Goal: Transaction & Acquisition: Purchase product/service

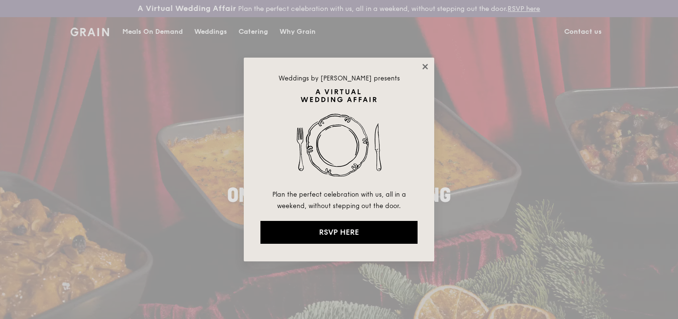
click at [425, 64] on icon at bounding box center [425, 66] width 9 height 9
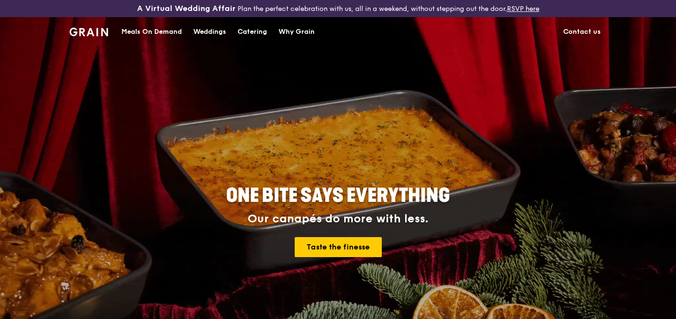
click at [253, 29] on div "Catering" at bounding box center [252, 32] width 30 height 29
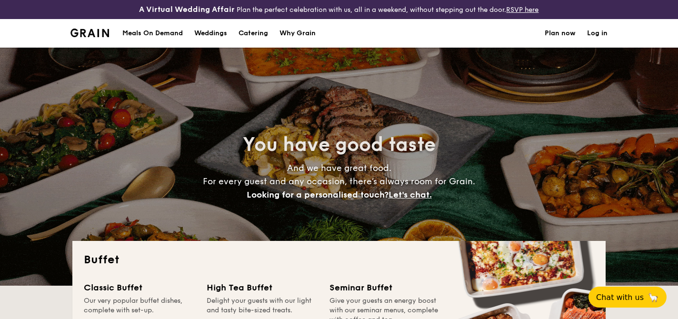
select select
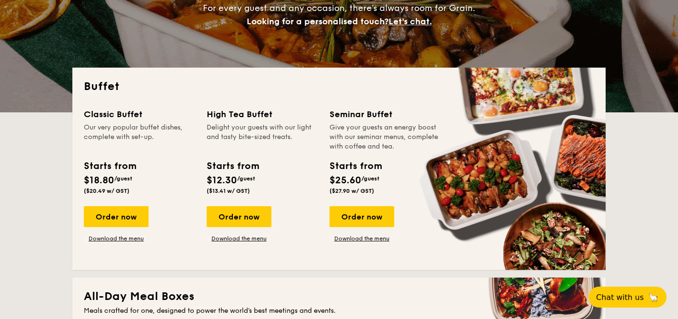
scroll to position [186, 0]
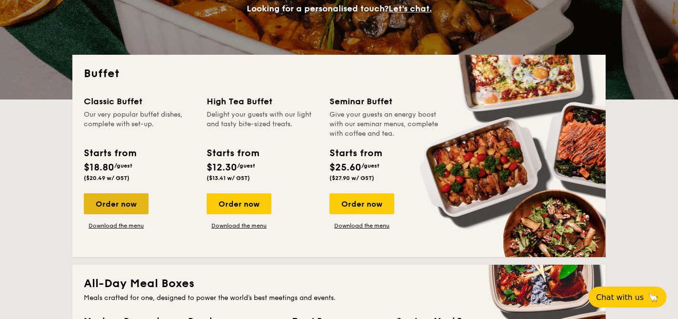
click at [118, 202] on div "Order now" at bounding box center [116, 203] width 65 height 21
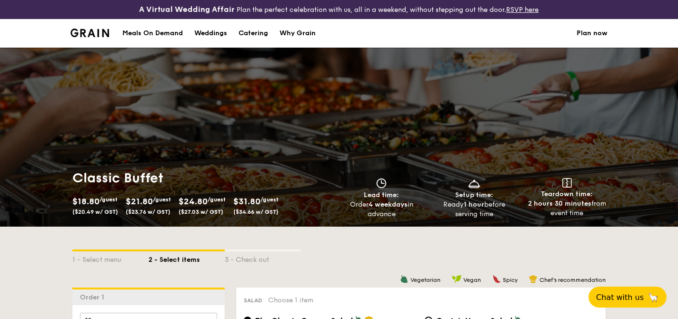
scroll to position [226, 0]
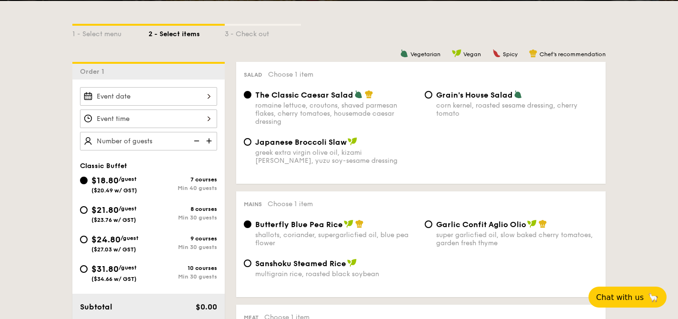
click at [159, 219] on div "Min 30 guests" at bounding box center [182, 217] width 69 height 7
click at [88, 214] on input "$21.80 /guest ($23.76 w/ GST) 8 courses Min 30 guests" at bounding box center [84, 210] width 8 height 8
radio input "true"
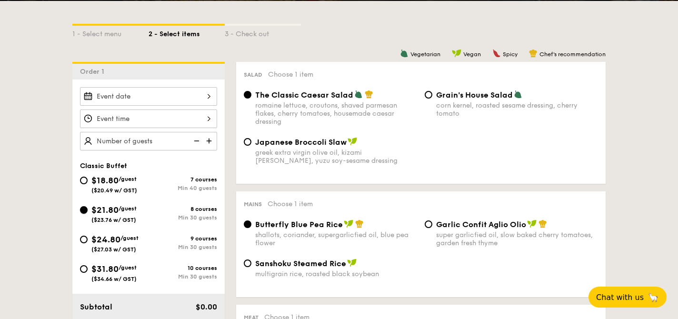
radio input "true"
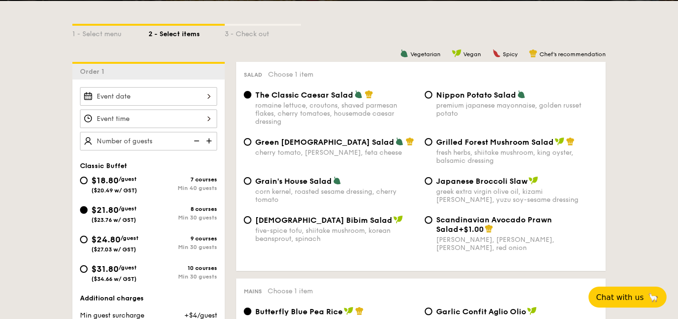
click at [534, 149] on div "Grilled Forest Mushroom Salad fresh herbs, shiitake mushroom, king oyster, bals…" at bounding box center [517, 151] width 162 height 28
click at [432, 146] on input "Grilled Forest Mushroom Salad fresh herbs, shiitake mushroom, king oyster, bals…" at bounding box center [428, 142] width 8 height 8
radio input "true"
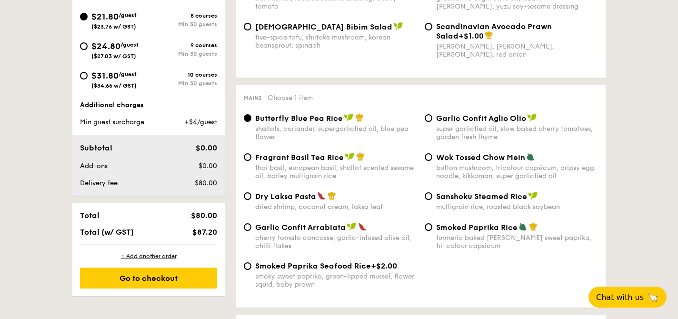
click at [498, 241] on div "turmeric baked [PERSON_NAME] sweet paprika, tri-colour capsicum" at bounding box center [517, 242] width 162 height 16
click at [432, 231] on input "Smoked Paprika Rice turmeric baked [PERSON_NAME] sweet paprika, tri-colour caps…" at bounding box center [428, 227] width 8 height 8
radio input "true"
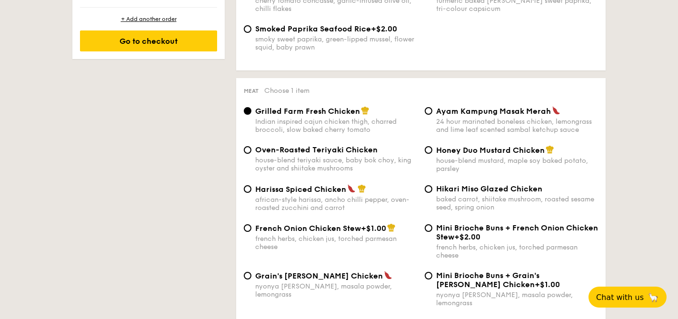
scroll to position [658, 0]
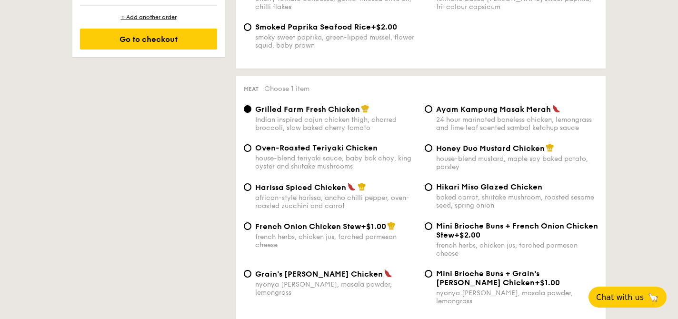
click at [563, 170] on div "house-blend mustard, maple soy baked potato, parsley" at bounding box center [517, 163] width 162 height 16
click at [432, 152] on input "Honey Duo Mustard Chicken house-blend mustard, maple soy baked potato, parsley" at bounding box center [428, 148] width 8 height 8
radio input "true"
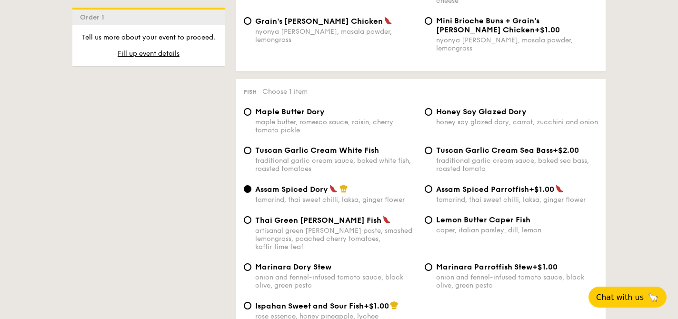
scroll to position [916, 0]
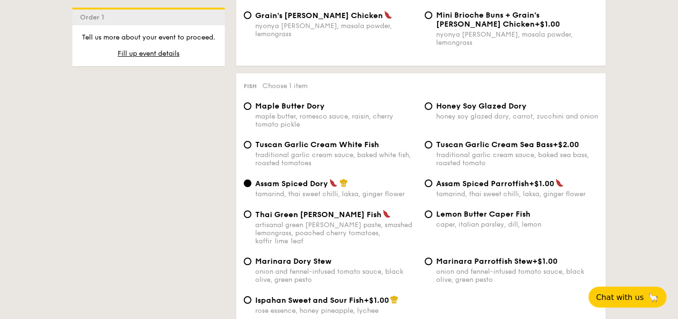
click at [347, 163] on div "traditional garlic cream sauce, baked white fish, roasted tomatoes" at bounding box center [336, 159] width 162 height 16
click at [251, 148] on input "Tuscan Garlic Cream White Fish traditional garlic cream sauce, baked white fish…" at bounding box center [248, 145] width 8 height 8
radio input "true"
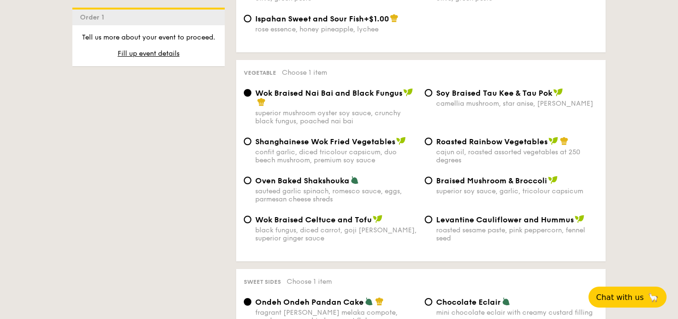
scroll to position [1207, 0]
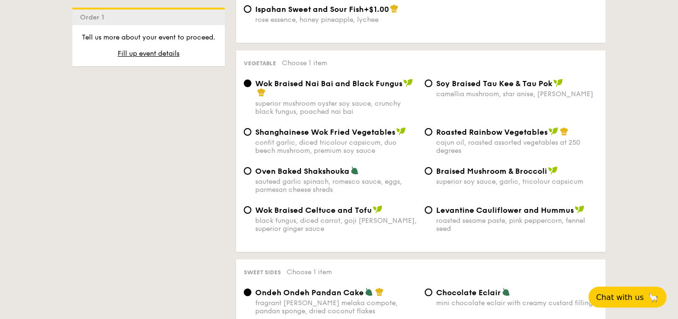
click at [503, 130] on div "Roasted Rainbow Vegetables cajun oil, roasted assorted vegetables at 250 degrees" at bounding box center [517, 141] width 162 height 28
click at [432, 130] on input "Roasted Rainbow Vegetables cajun oil, roasted assorted vegetables at 250 degrees" at bounding box center [428, 132] width 8 height 8
radio input "true"
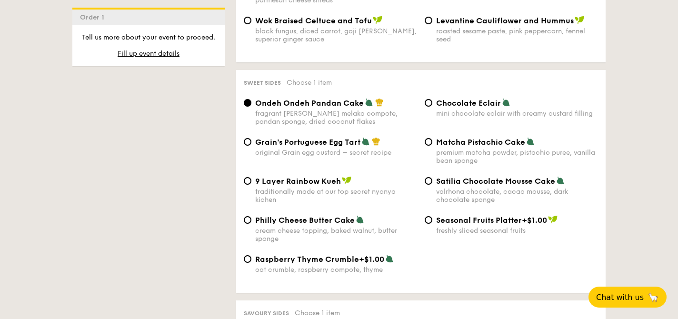
scroll to position [1397, 0]
click at [383, 217] on div "Philly Cheese Butter Cake" at bounding box center [336, 220] width 162 height 10
click at [251, 217] on input "Philly Cheese Butter Cake cream cheese topping, baked walnut, butter sponge" at bounding box center [248, 220] width 8 height 8
radio input "true"
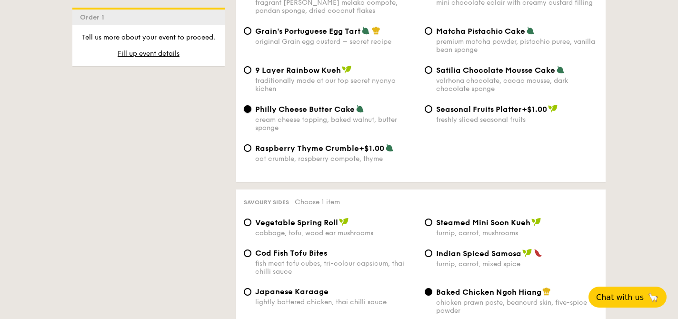
scroll to position [1601, 0]
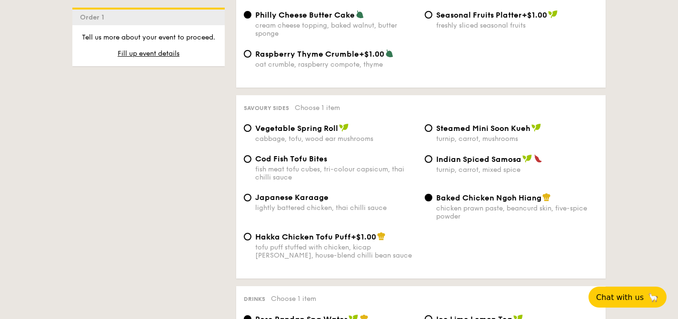
click at [336, 135] on div "cabbage, tofu, wood ear mushrooms" at bounding box center [336, 139] width 162 height 8
click at [251, 131] on input "Vegetable Spring Roll cabbage, tofu, wood ear mushrooms" at bounding box center [248, 128] width 8 height 8
radio input "true"
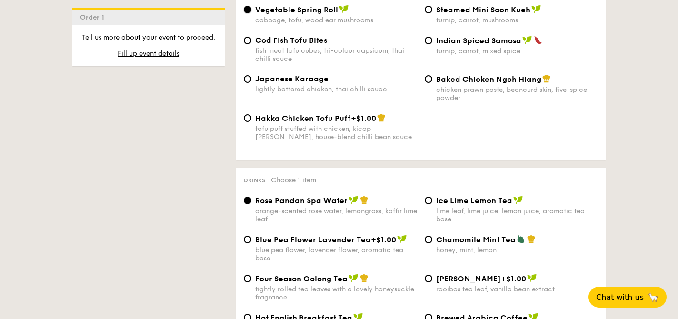
scroll to position [1810, 0]
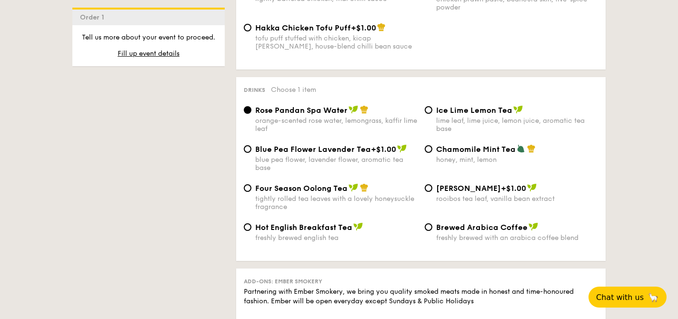
click at [311, 191] on span "Four Season Oolong Tea" at bounding box center [301, 188] width 92 height 9
click at [251, 191] on input "Four Season Oolong Tea tightly rolled tea leaves with a lovely honeysuckle frag…" at bounding box center [248, 188] width 8 height 8
radio input "true"
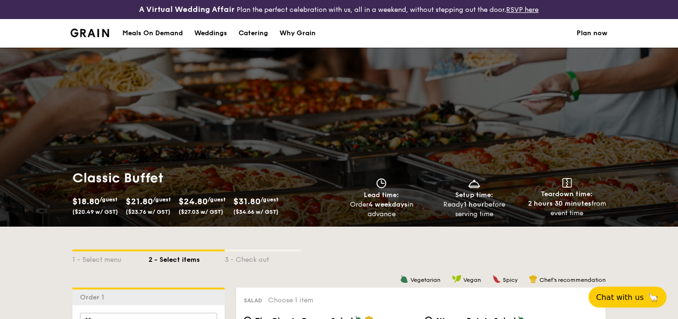
scroll to position [273, 0]
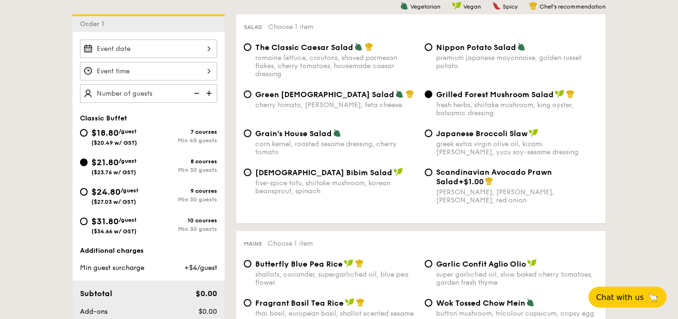
click at [191, 49] on div at bounding box center [148, 48] width 137 height 19
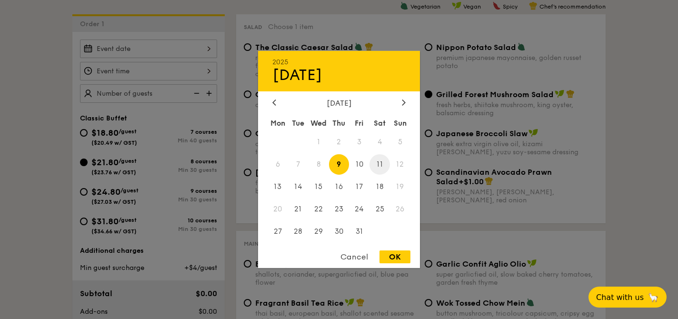
click at [384, 168] on span "11" at bounding box center [379, 164] width 20 height 20
click at [401, 256] on div "OK" at bounding box center [394, 256] width 31 height 13
type input "[DATE]"
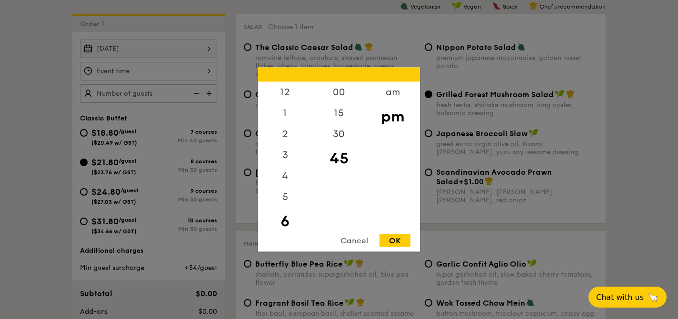
click at [163, 71] on div "12 1 2 3 4 5 6 7 8 9 10 11 00 15 30 45 am pm Cancel OK" at bounding box center [148, 71] width 137 height 19
click at [398, 242] on div "OK" at bounding box center [394, 240] width 31 height 13
type input "6:45PM"
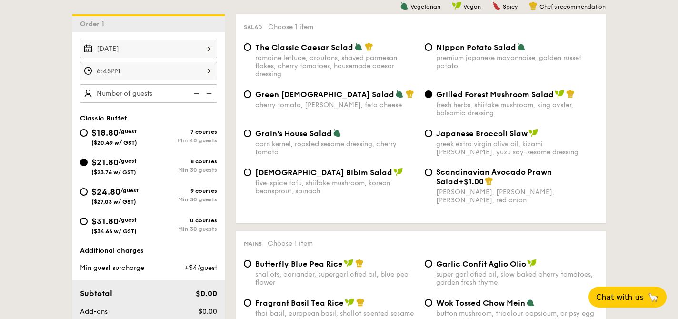
click at [216, 94] on img at bounding box center [210, 93] width 14 height 18
click at [197, 92] on img at bounding box center [195, 93] width 14 height 18
type input "20 guests"
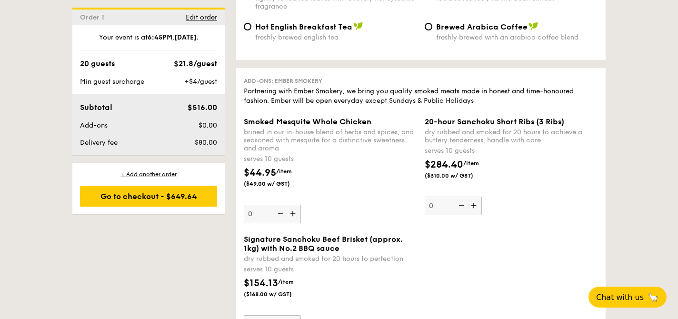
scroll to position [2010, 0]
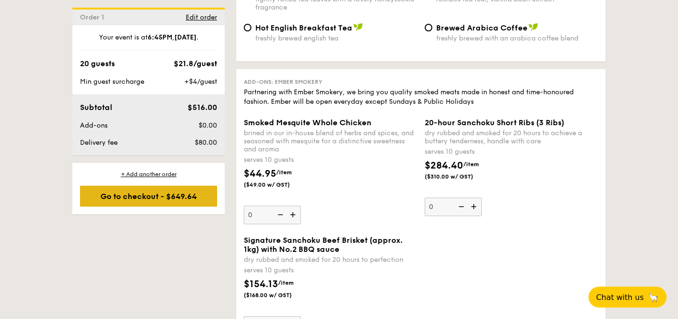
click at [191, 202] on div "Go to checkout - $649.64" at bounding box center [148, 196] width 137 height 21
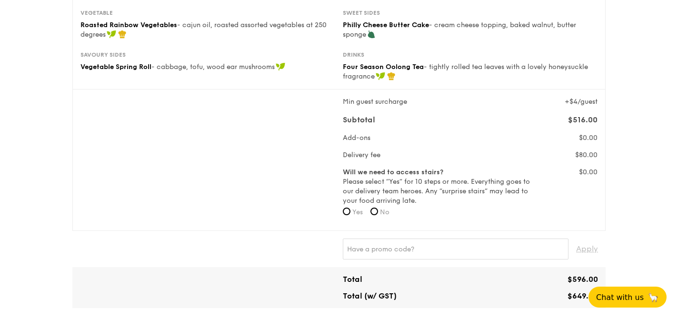
scroll to position [260, 0]
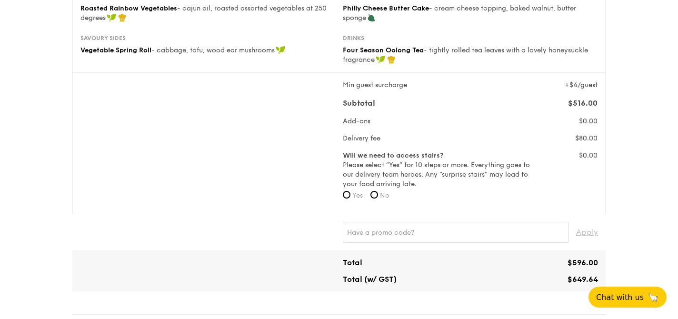
click at [383, 195] on span "No" at bounding box center [385, 195] width 10 height 8
click at [378, 195] on input "No" at bounding box center [374, 195] width 8 height 8
radio input "true"
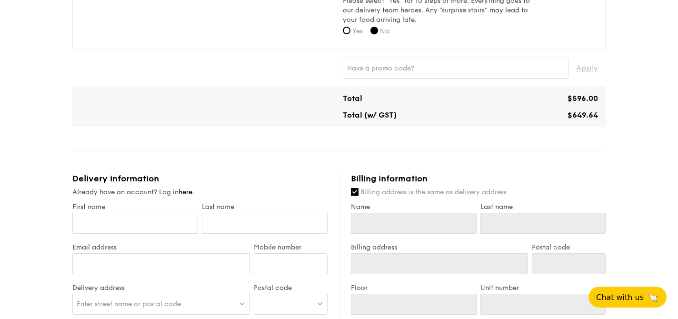
scroll to position [486, 0]
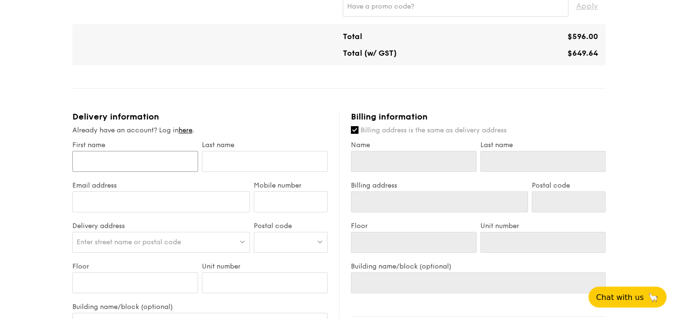
click at [115, 166] on input "First name" at bounding box center [135, 161] width 126 height 21
type input "Y"
type input "Ya"
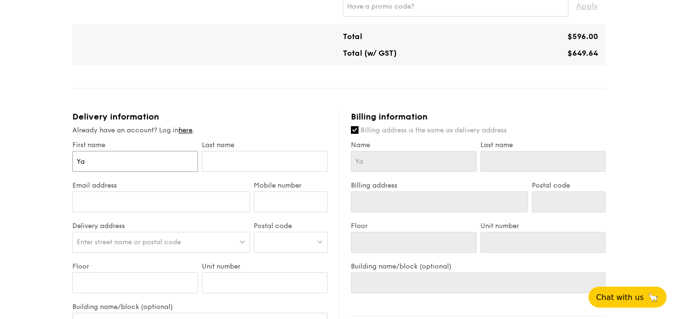
type input "[PERSON_NAME]"
type input "Yanl"
type input "[PERSON_NAME]"
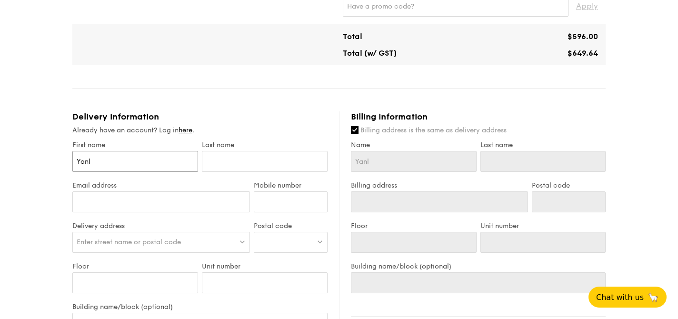
type input "[PERSON_NAME]"
type input "Yanlin"
click at [226, 161] on input "text" at bounding box center [265, 161] width 126 height 21
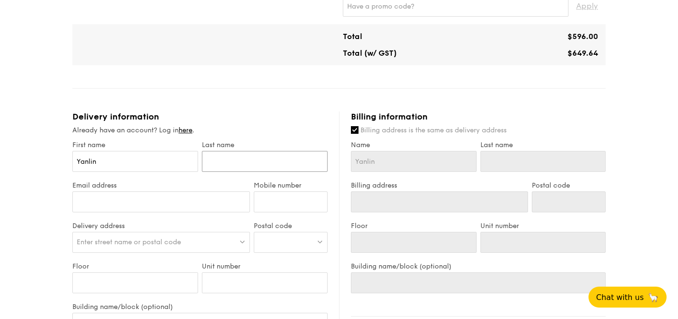
type input "Z"
click at [127, 201] on input "Email address" at bounding box center [160, 201] width 177 height 21
type input "[EMAIL_ADDRESS][DOMAIN_NAME]"
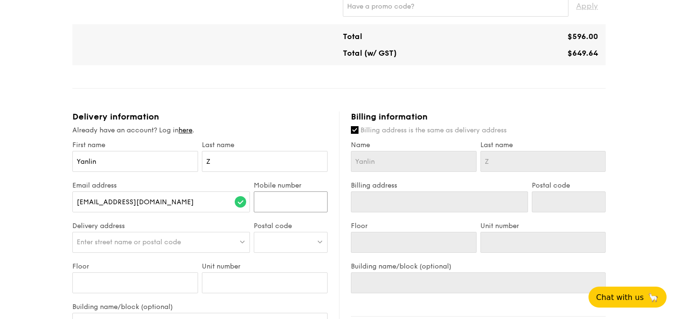
click at [273, 205] on input "Mobile number" at bounding box center [291, 201] width 74 height 21
type input "93712599"
click at [224, 240] on div "Enter street name or postal code" at bounding box center [160, 242] width 177 height 21
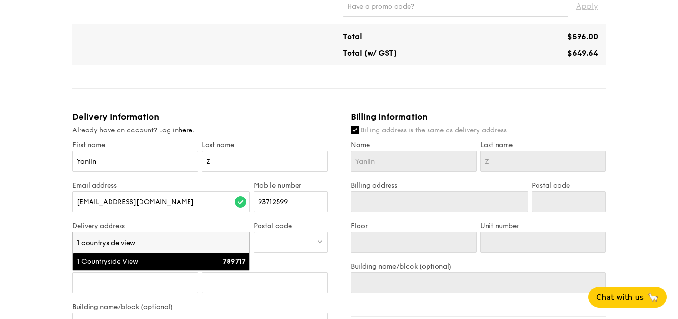
type input "1 countryside view"
click at [207, 256] on li "1 Countryside View 789717" at bounding box center [161, 261] width 177 height 17
type input "1 Countryside View"
type input "789717"
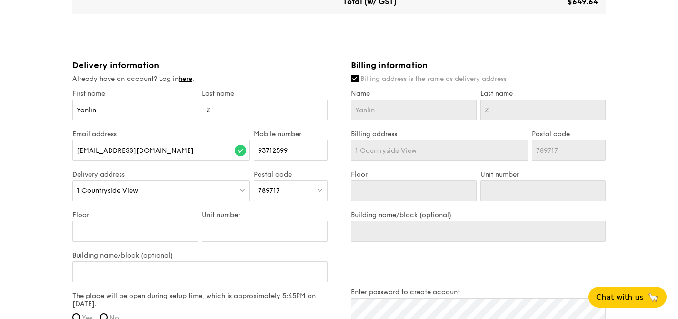
scroll to position [548, 0]
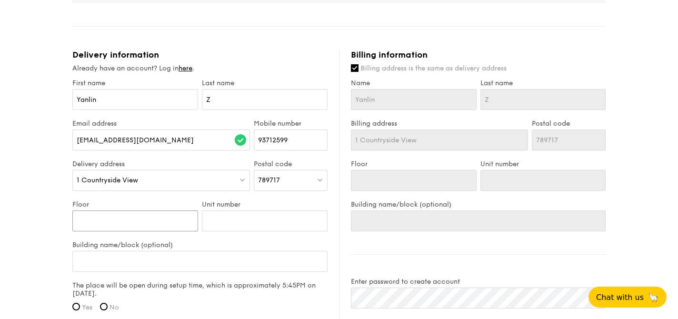
click at [155, 221] on input "Floor" at bounding box center [135, 220] width 126 height 21
type input "0"
click at [265, 216] on input "Unit number" at bounding box center [265, 220] width 126 height 21
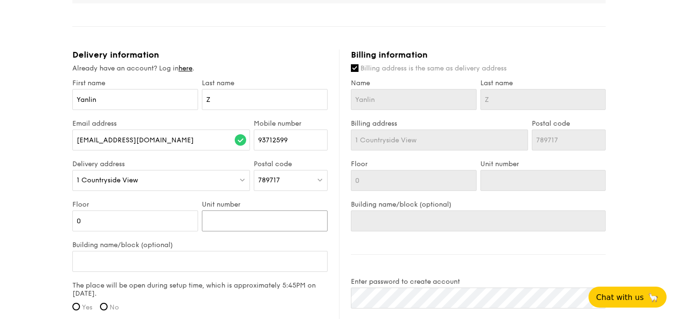
type input "1"
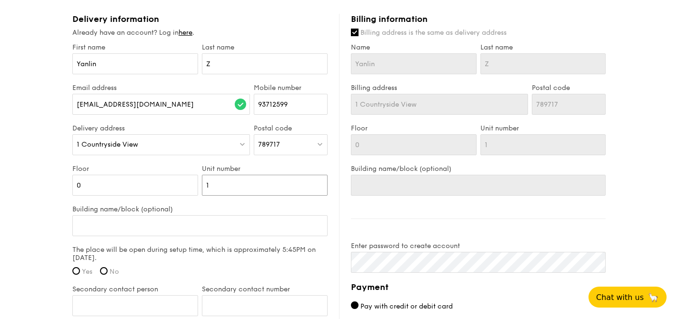
scroll to position [658, 0]
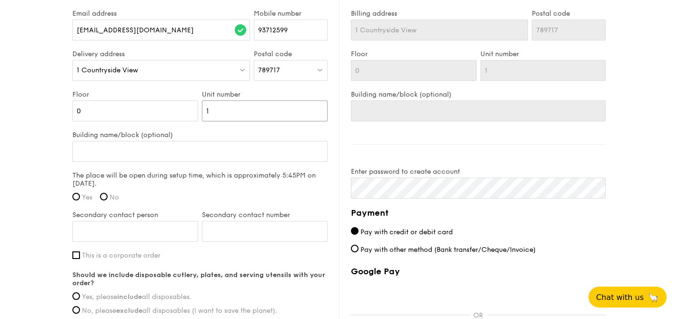
type input "1"
click at [82, 195] on span "Yes" at bounding box center [87, 197] width 10 height 8
click at [80, 195] on input "Yes" at bounding box center [76, 197] width 8 height 8
radio input "true"
click at [149, 234] on input "Secondary contact person" at bounding box center [135, 231] width 126 height 21
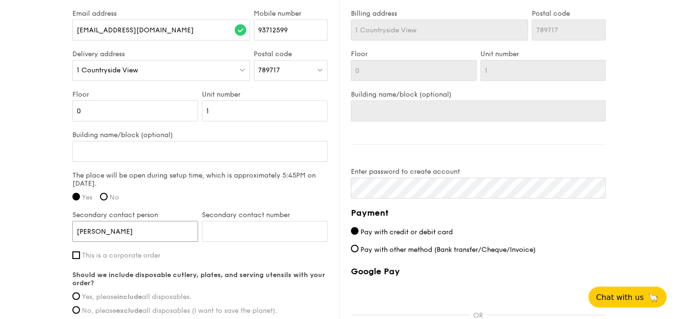
type input "[PERSON_NAME]"
click at [270, 232] on input "Secondary contact number" at bounding box center [265, 231] width 126 height 21
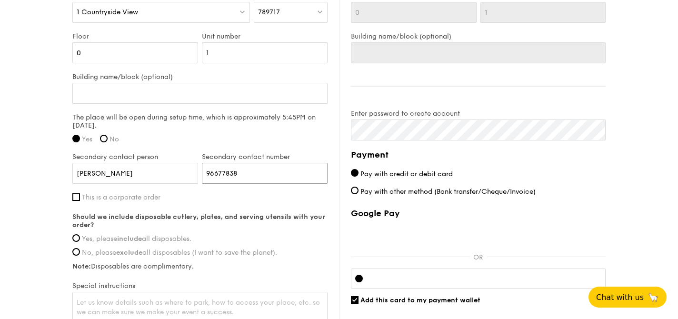
scroll to position [725, 0]
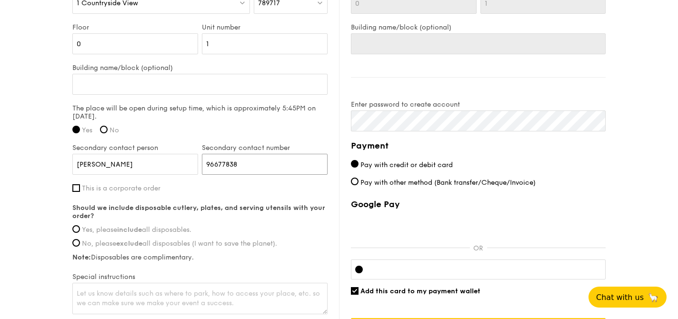
type input "96677838"
click at [181, 229] on span "Yes, please include all disposables." at bounding box center [136, 230] width 109 height 8
click at [80, 229] on input "Yes, please include all disposables." at bounding box center [76, 229] width 8 height 8
radio input "true"
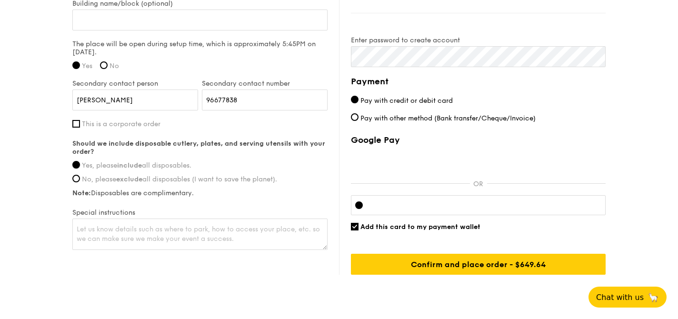
scroll to position [792, 0]
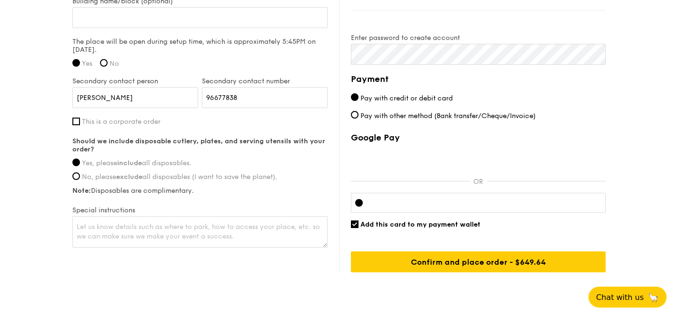
click at [473, 206] on iframe at bounding box center [485, 203] width 231 height 8
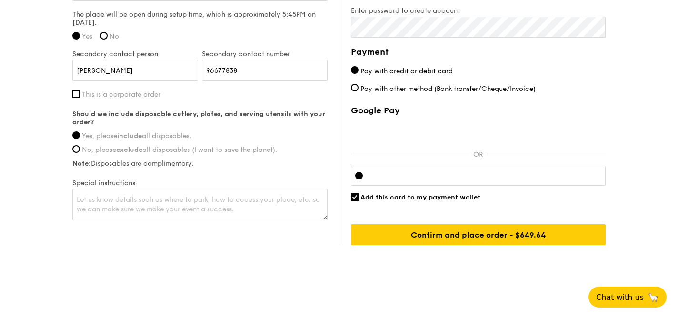
scroll to position [820, 0]
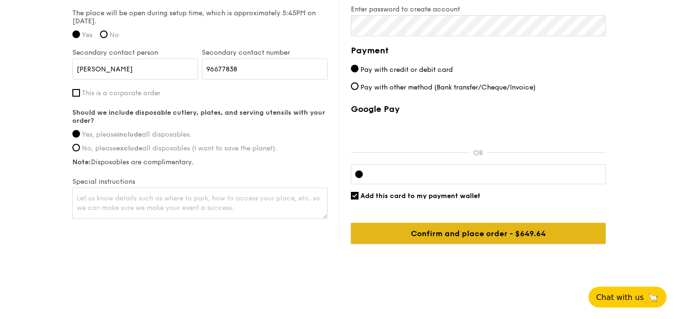
click at [469, 236] on input "Confirm and place order - $649.64" at bounding box center [478, 233] width 255 height 21
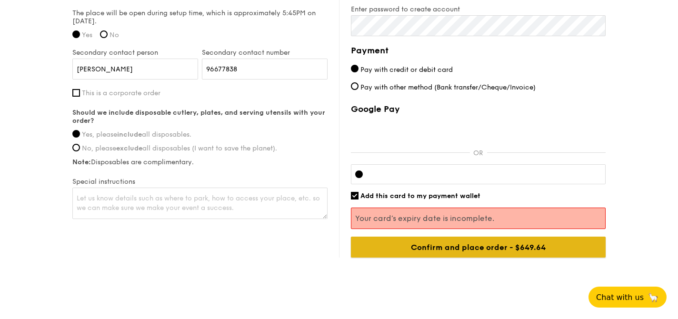
click at [498, 255] on input "Confirm and place order - $649.64" at bounding box center [478, 247] width 255 height 21
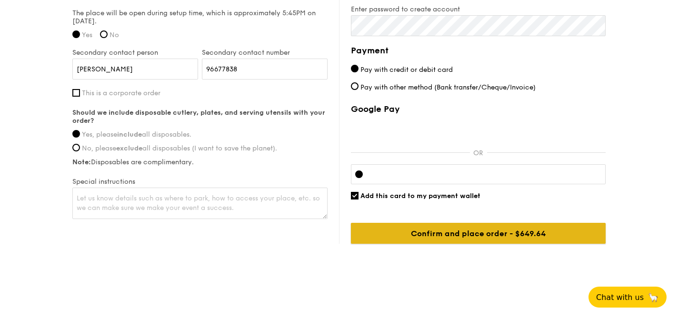
click at [473, 236] on input "Confirm and place order - $649.64" at bounding box center [478, 233] width 255 height 21
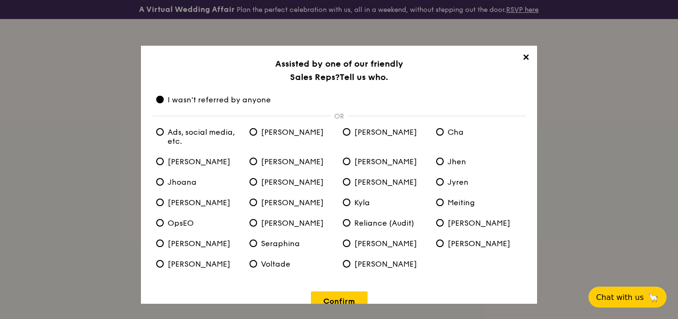
scroll to position [19, 0]
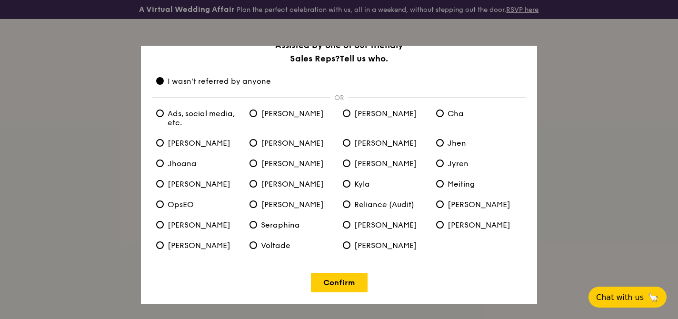
click at [225, 121] on span "Ads, social media, etc." at bounding box center [199, 118] width 86 height 18
click at [164, 117] on etc\ "Ads, social media, etc." at bounding box center [160, 113] width 8 height 8
radio etc\ "true"
radio anyone "false"
click at [358, 280] on link "Confirm" at bounding box center [339, 283] width 57 height 20
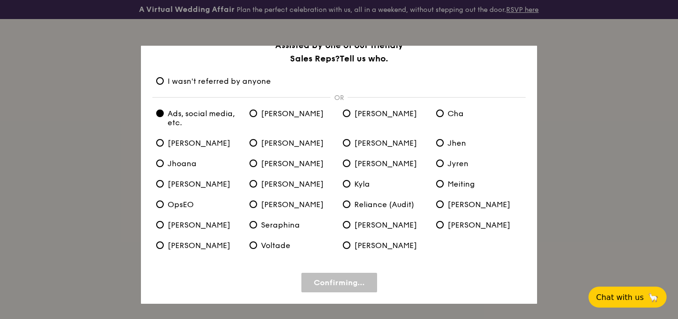
scroll to position [0, 0]
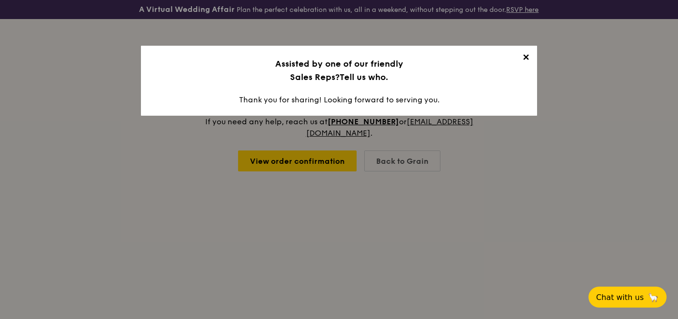
click at [523, 58] on span "✕" at bounding box center [525, 58] width 13 height 13
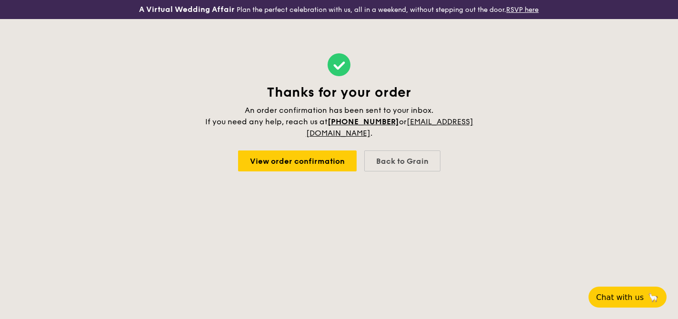
click at [318, 146] on div "Thanks for your order An order confirmation has been sent to your inbox. If you…" at bounding box center [339, 112] width 270 height 187
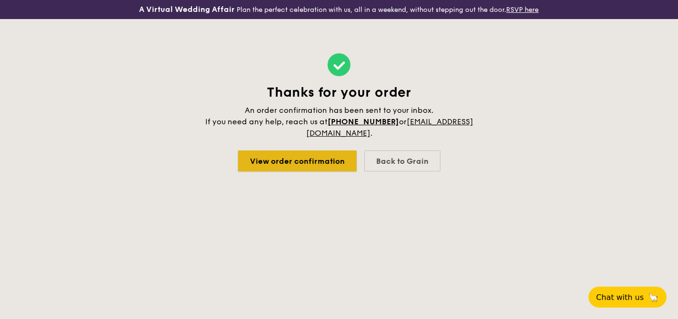
click at [313, 163] on link "View order confirmation" at bounding box center [297, 160] width 118 height 21
